Goal: Find specific page/section: Find specific page/section

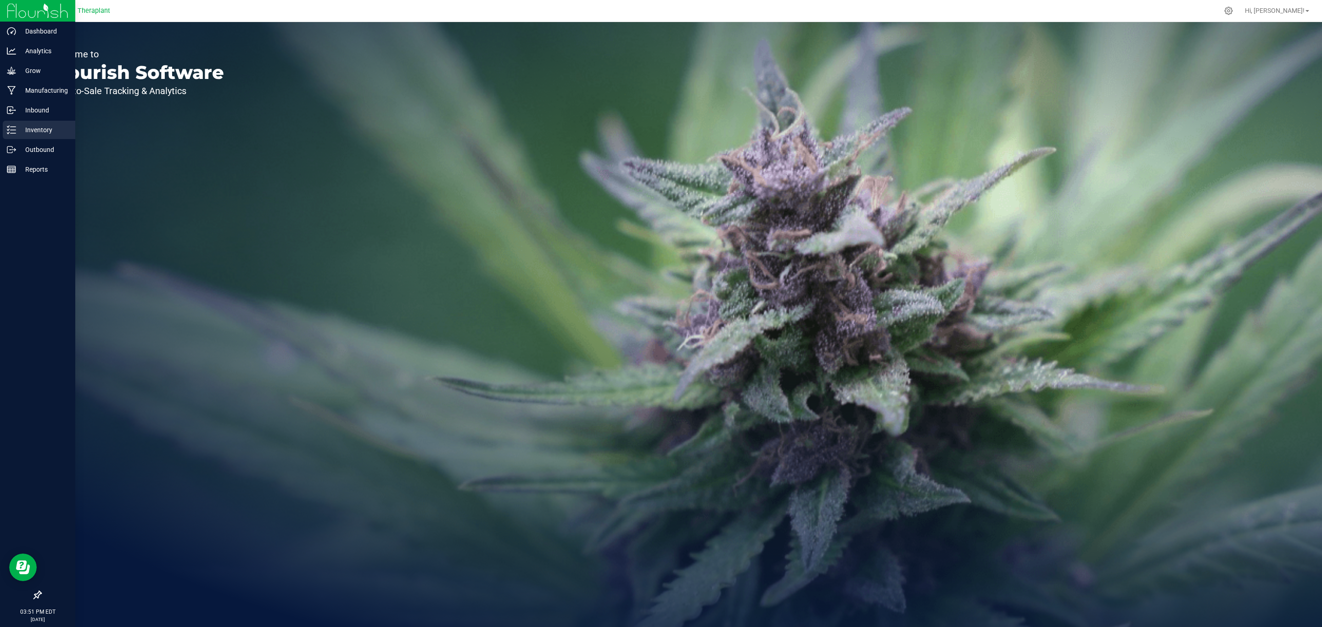
click at [11, 131] on icon at bounding box center [11, 129] width 9 height 9
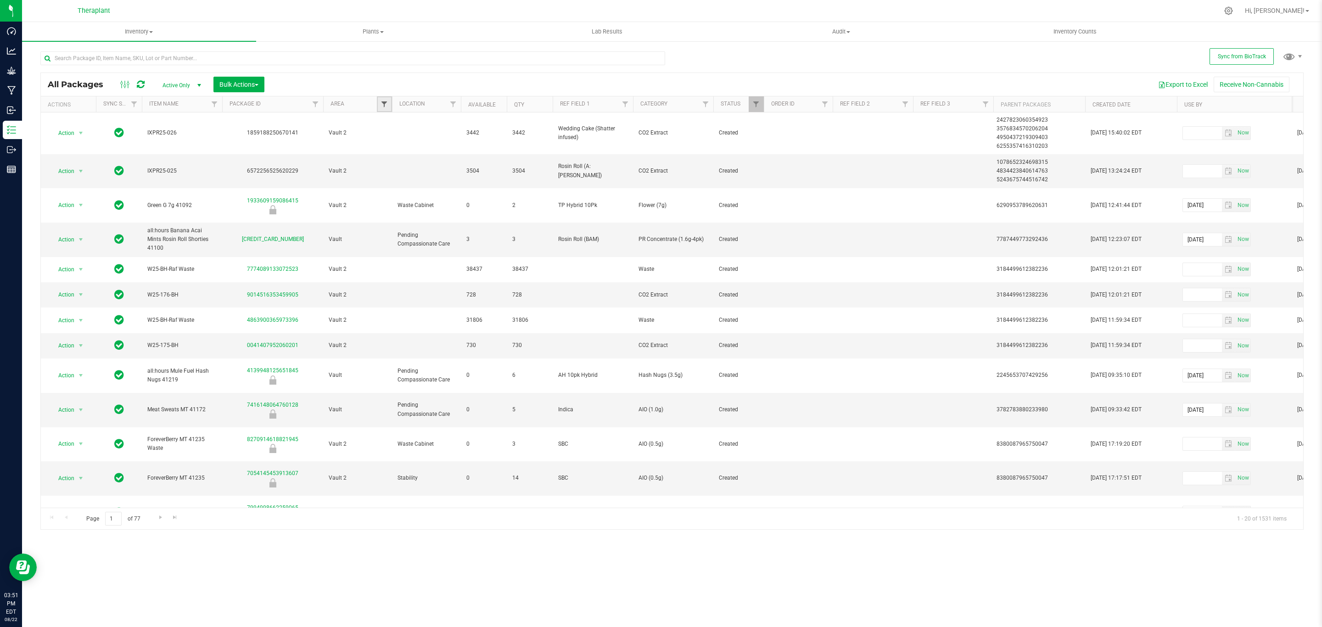
click at [383, 104] on span "Filter" at bounding box center [384, 104] width 7 height 7
click at [394, 156] on label "Audit" at bounding box center [397, 156] width 23 height 6
click at [392, 156] on input "Audit" at bounding box center [389, 156] width 6 height 6
checkbox input "true"
click at [409, 317] on button "Filter" at bounding box center [404, 307] width 44 height 20
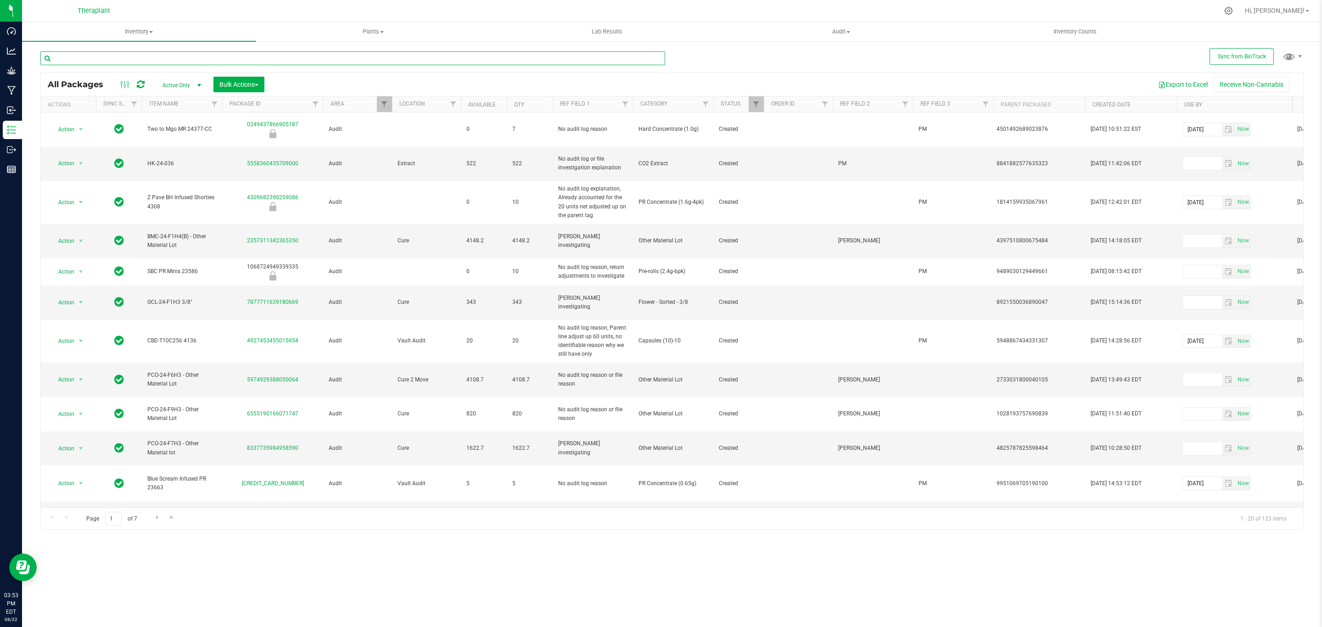
click at [163, 61] on input "text" at bounding box center [352, 58] width 625 height 14
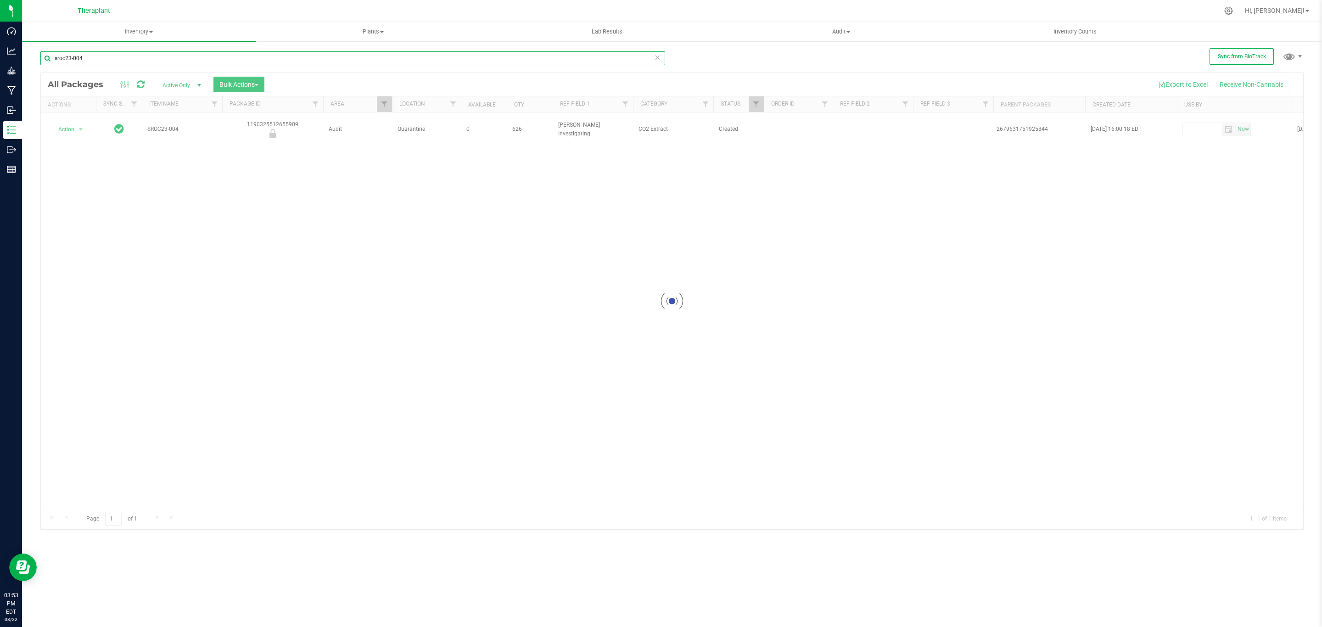
type input "sroc23-004"
